Goal: Task Accomplishment & Management: Manage account settings

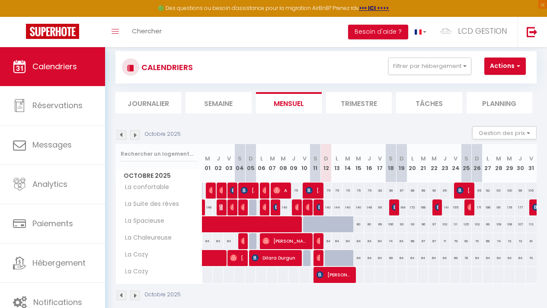
scroll to position [16, 0]
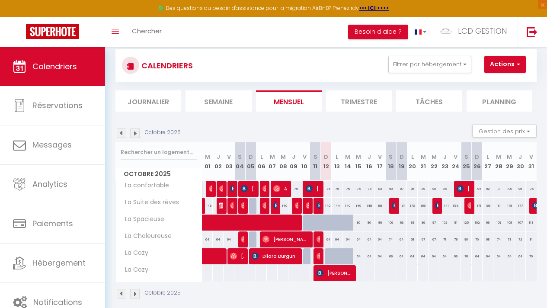
click at [320, 258] on div "64" at bounding box center [325, 256] width 11 height 16
type input "64"
type input "Dim 12 Octobre 2025"
type input "Lun 13 Octobre 2025"
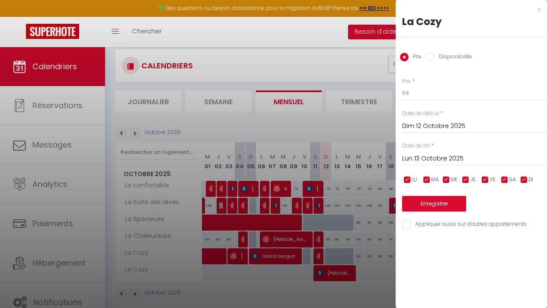
click at [346, 295] on div at bounding box center [273, 154] width 547 height 308
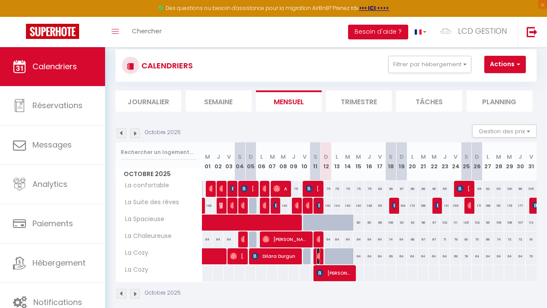
click at [317, 254] on img at bounding box center [319, 255] width 7 height 7
select select "OK"
select select "0"
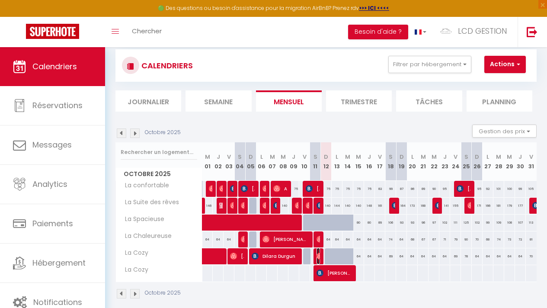
select select "1"
select select
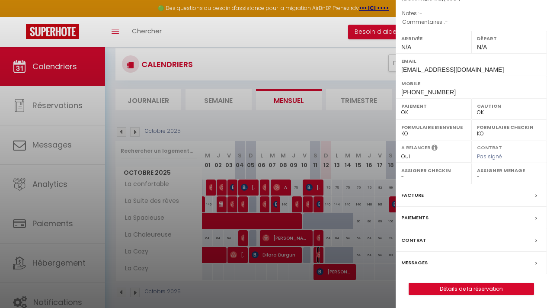
scroll to position [18, 0]
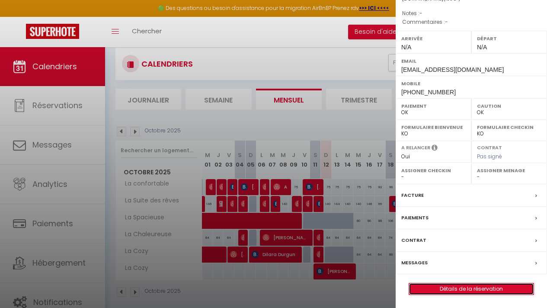
click at [474, 289] on link "Détails de la réservation" at bounding box center [471, 288] width 124 height 11
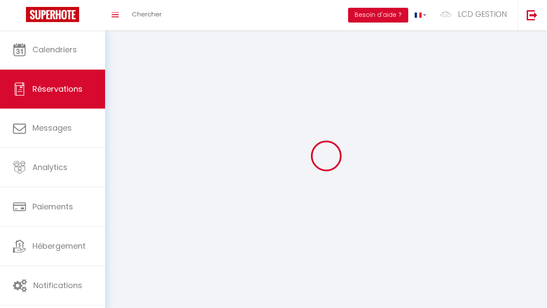
select select
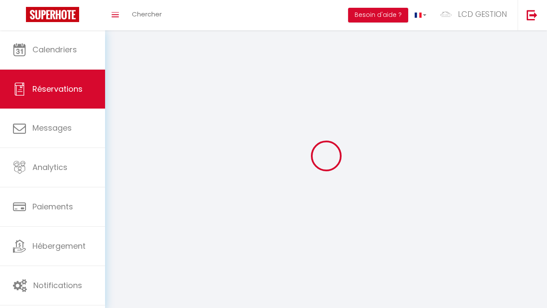
select select
checkbox input "false"
select select
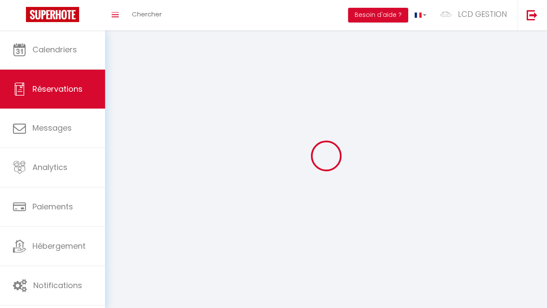
select select
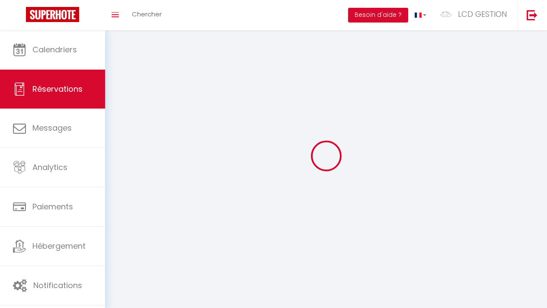
select select
checkbox input "false"
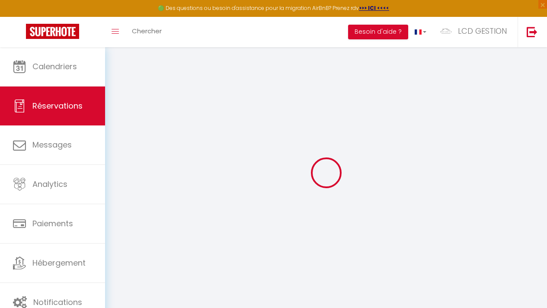
select select
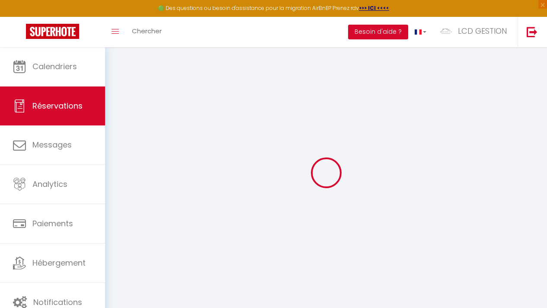
select select
checkbox input "false"
select select
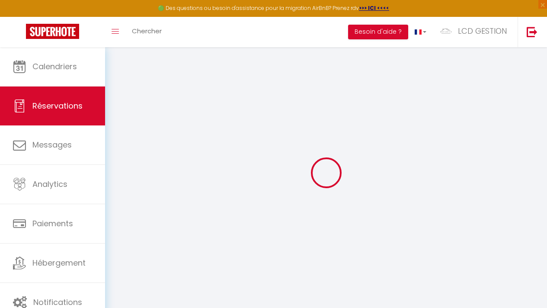
select select
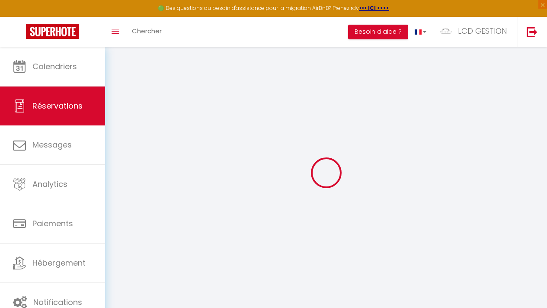
checkbox input "false"
type input "[PERSON_NAME]"
type input "Babinga"
type input "[EMAIL_ADDRESS][DOMAIN_NAME]"
type input "[PHONE_NUMBER]"
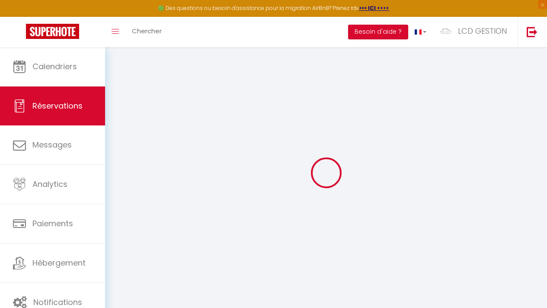
select select
type input "24.25"
select select "41535"
select select "1"
select select
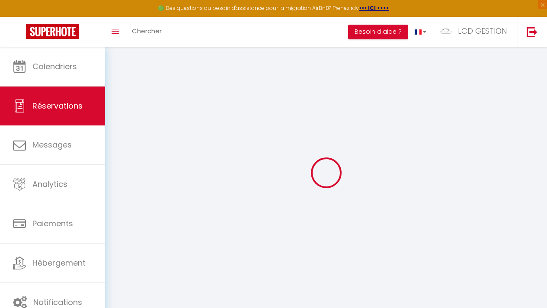
select select
type input "2"
select select "12"
select select
type input "86"
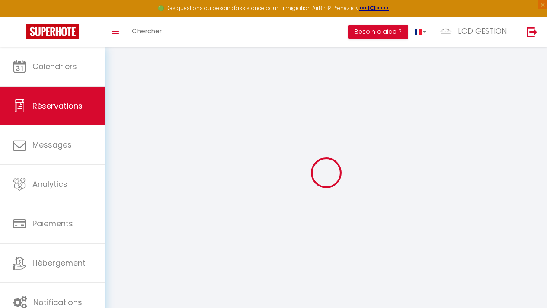
checkbox input "false"
type input "0"
select select "1"
type input "0"
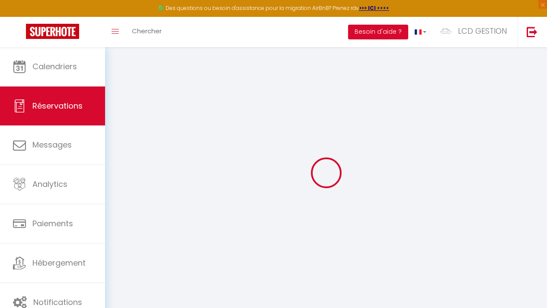
type input "0"
select select
select select "15"
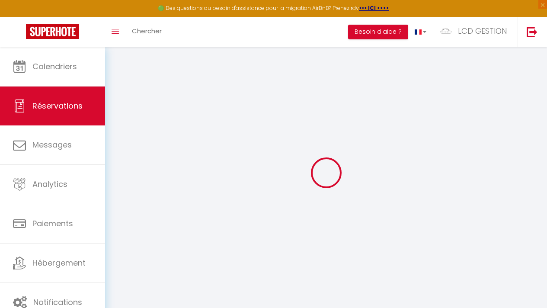
checkbox input "false"
select select
checkbox input "false"
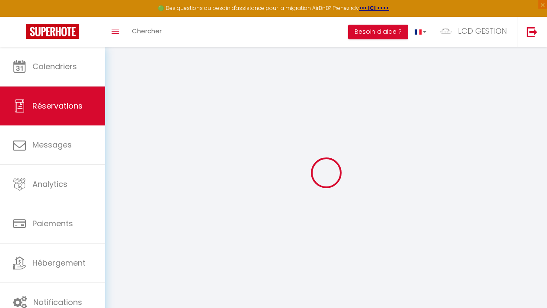
select select
checkbox input "false"
select select
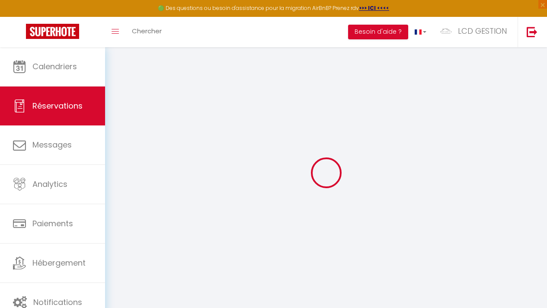
select select
checkbox input "false"
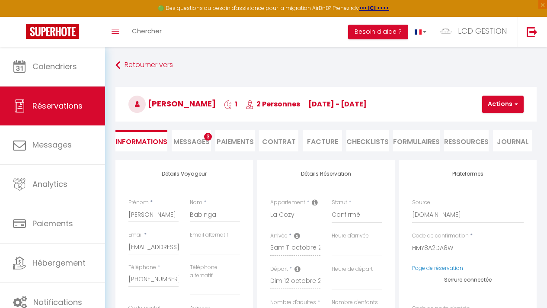
select select
type input "47"
select select
checkbox input "false"
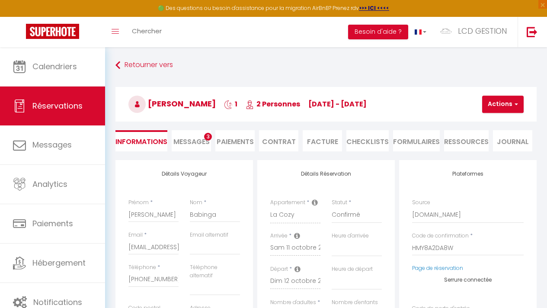
select select
checkbox input "false"
select select
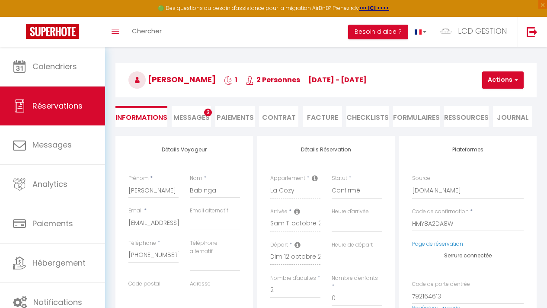
scroll to position [33, 0]
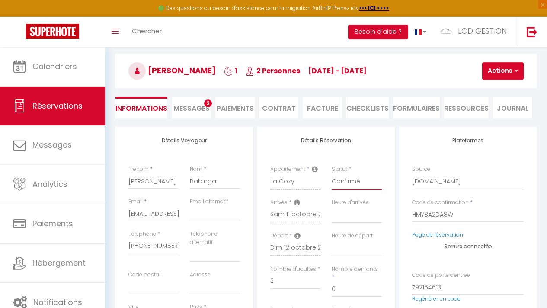
click at [358, 183] on select "Confirmé Non Confirmé [PERSON_NAME] par le voyageur No Show Request" at bounding box center [357, 181] width 50 height 16
select select "3"
click at [332, 173] on select "Confirmé Non Confirmé [PERSON_NAME] par le voyageur No Show Request" at bounding box center [357, 181] width 50 height 16
select select
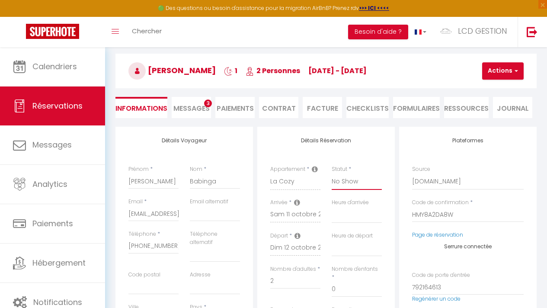
select select
checkbox input "false"
click at [510, 77] on button "Actions" at bounding box center [502, 70] width 41 height 17
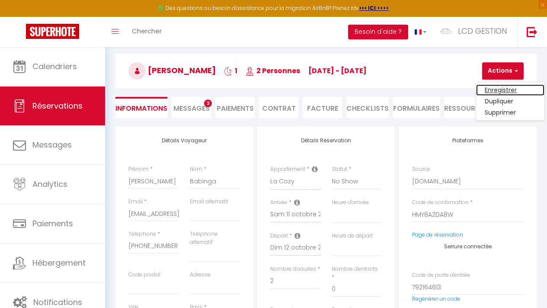
click at [500, 88] on link "Enregistrer" at bounding box center [510, 89] width 68 height 11
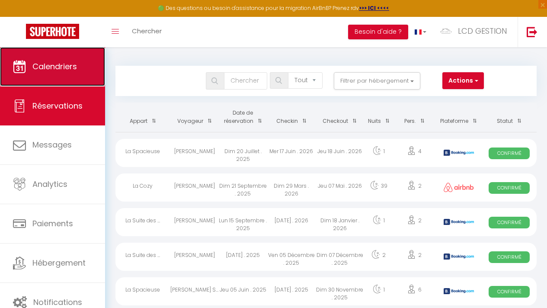
click at [59, 80] on link "Calendriers" at bounding box center [52, 66] width 105 height 39
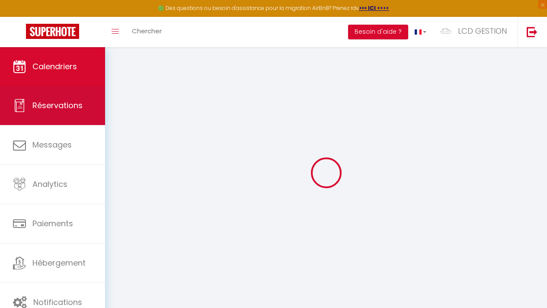
select select
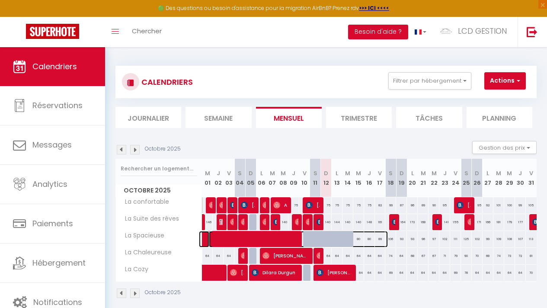
click at [318, 236] on span at bounding box center [298, 239] width 179 height 16
select select "OK"
select select "KO"
select select "0"
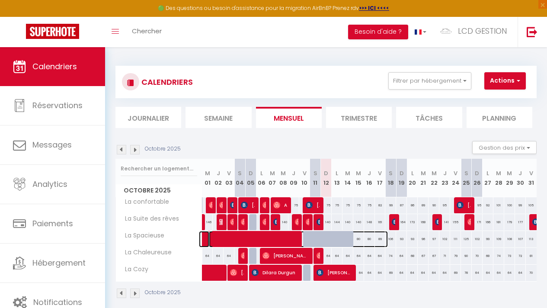
select select "1"
select select
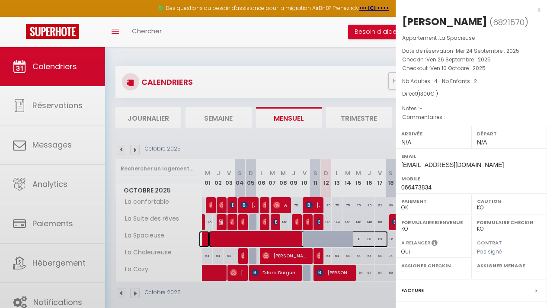
select select "31849"
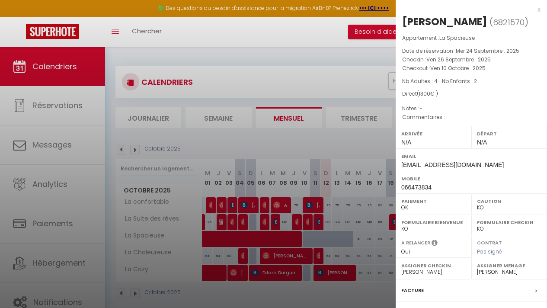
click at [334, 299] on div at bounding box center [273, 154] width 547 height 308
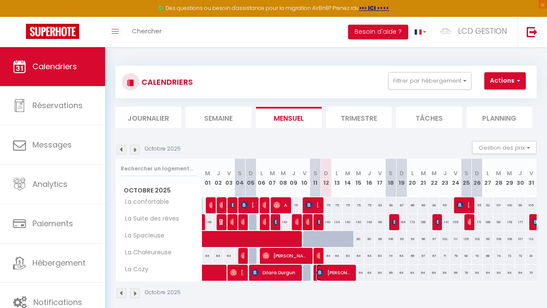
click at [336, 273] on span "[PERSON_NAME]" at bounding box center [333, 272] width 35 height 16
select select "OK"
select select
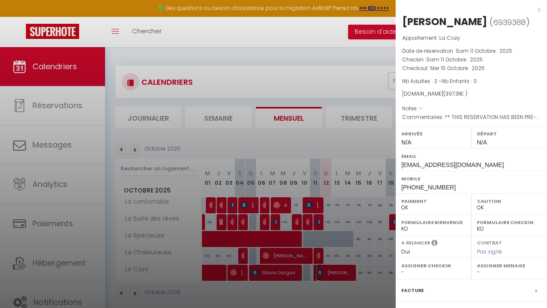
scroll to position [109, 0]
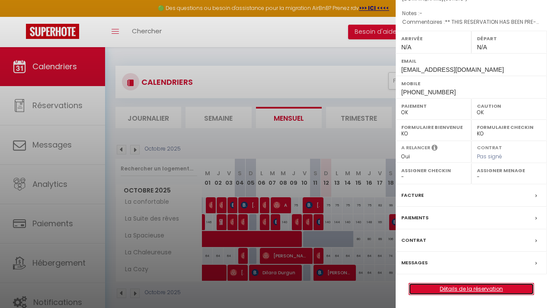
click at [473, 288] on link "Détails de la réservation" at bounding box center [471, 288] width 124 height 11
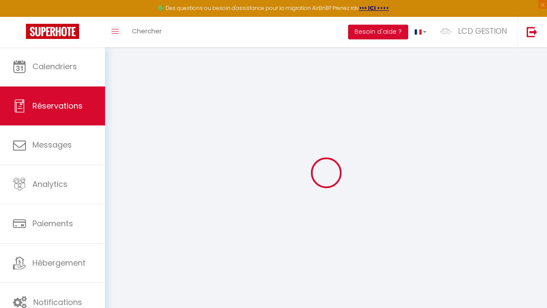
select select
checkbox input "false"
select select
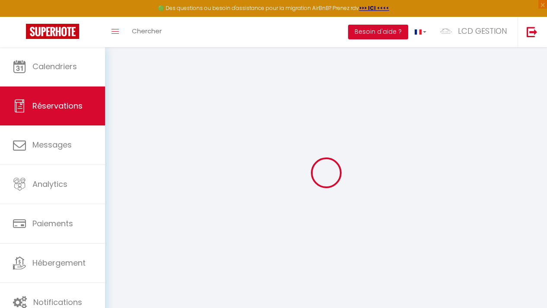
checkbox input "false"
type textarea "** THIS RESERVATION HAS BEEN PRE-PAID ** BOOKING NOTE : Payment charge is EUR 5…"
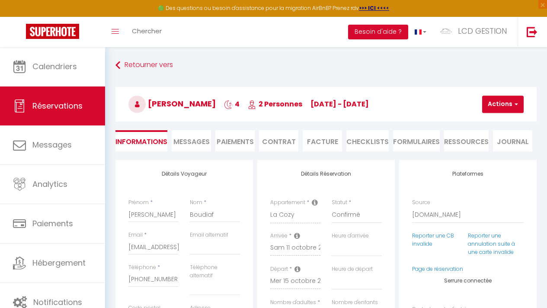
type input "47"
select select
checkbox input "false"
select select
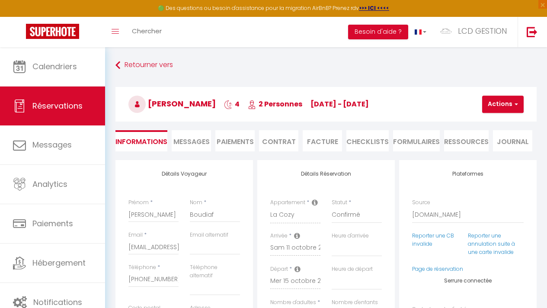
select select
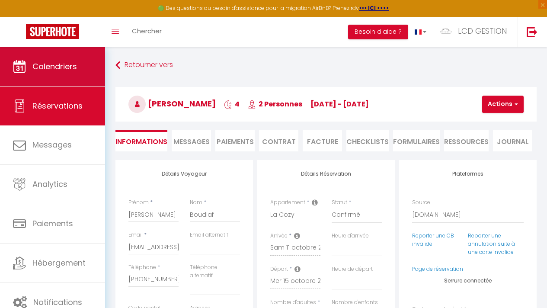
click at [73, 86] on li "Calendriers" at bounding box center [52, 66] width 105 height 39
click at [51, 70] on span "Calendriers" at bounding box center [54, 66] width 45 height 11
